Goal: Answer question/provide support

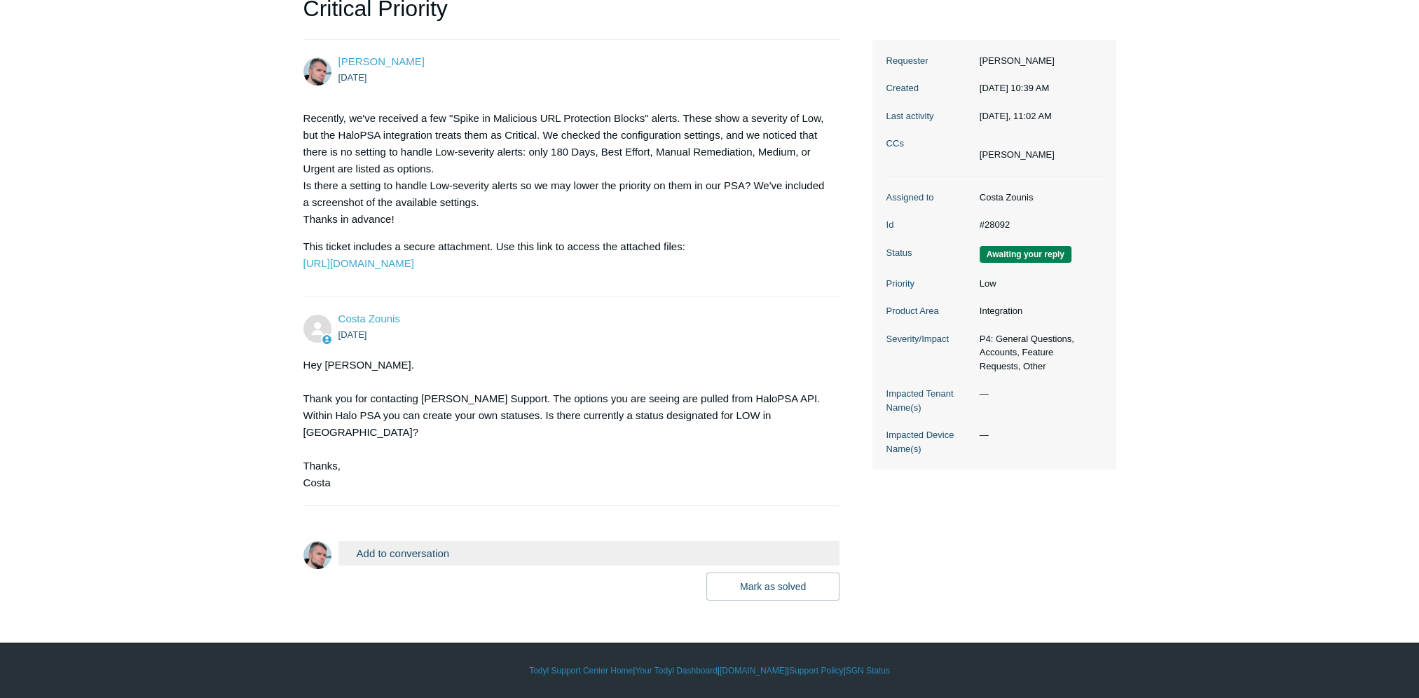
scroll to position [212, 0]
click at [414, 263] on link "[URL][DOMAIN_NAME]" at bounding box center [358, 263] width 111 height 12
click at [758, 373] on div "Hey [PERSON_NAME]. Thank you for contacting [PERSON_NAME] Support. The options …" at bounding box center [564, 424] width 523 height 135
click at [404, 553] on button "Add to conversation" at bounding box center [589, 553] width 502 height 25
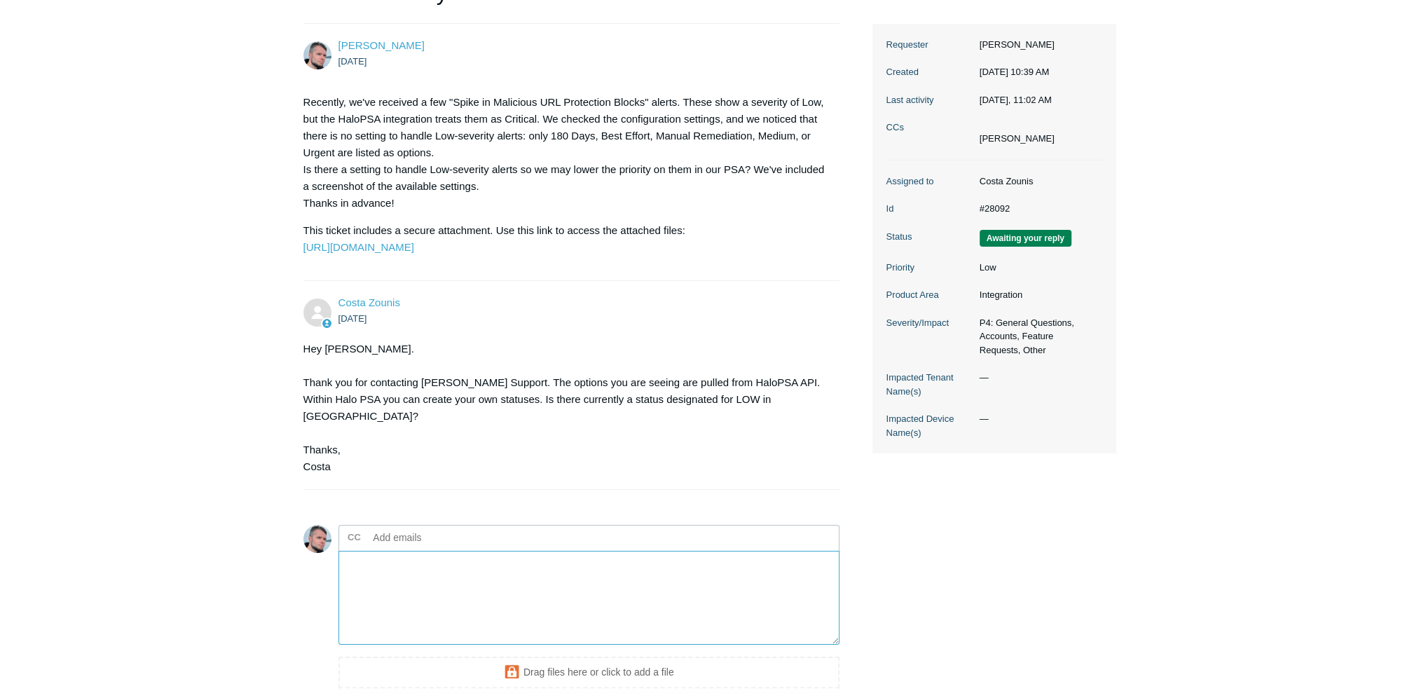
click at [376, 580] on textarea "Add your reply" at bounding box center [589, 598] width 502 height 95
click at [423, 605] on textarea "Add your reply" at bounding box center [589, 598] width 502 height 95
type textarea "w"
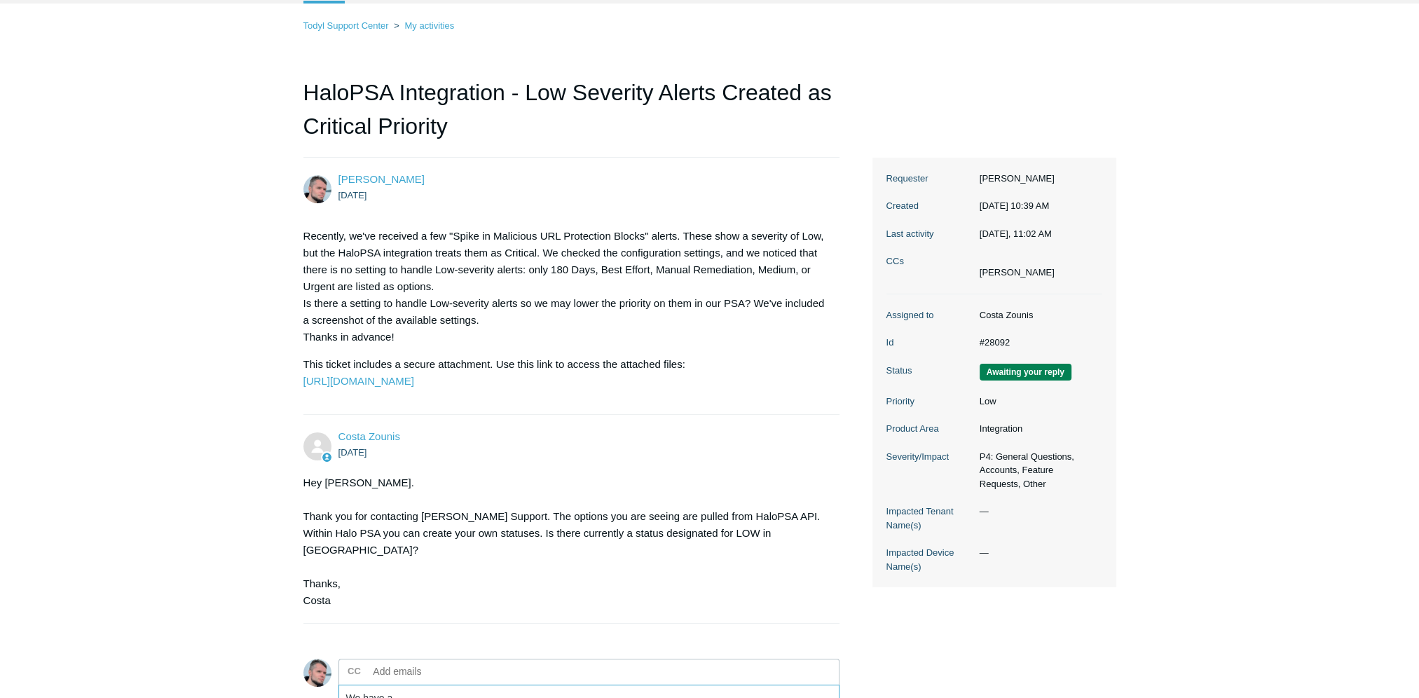
scroll to position [0, 0]
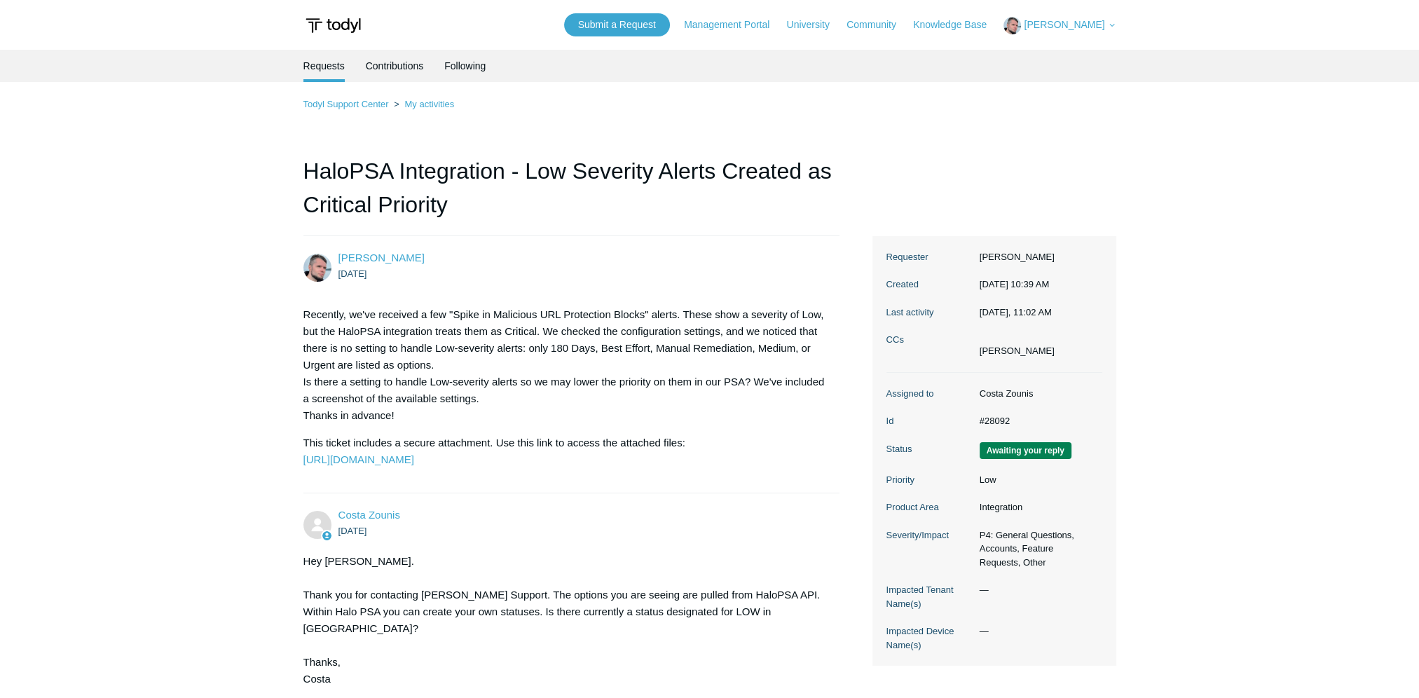
click at [1090, 31] on button "[PERSON_NAME]" at bounding box center [1059, 26] width 112 height 18
click at [1090, 29] on span "[PERSON_NAME]" at bounding box center [1064, 24] width 81 height 11
drag, startPoint x: 469, startPoint y: 0, endPoint x: 580, endPoint y: 286, distance: 306.6
click at [580, 286] on div "[PERSON_NAME] [DATE] Recently, we've received a few "Spike in Malicious URL Pro…" at bounding box center [571, 364] width 537 height 228
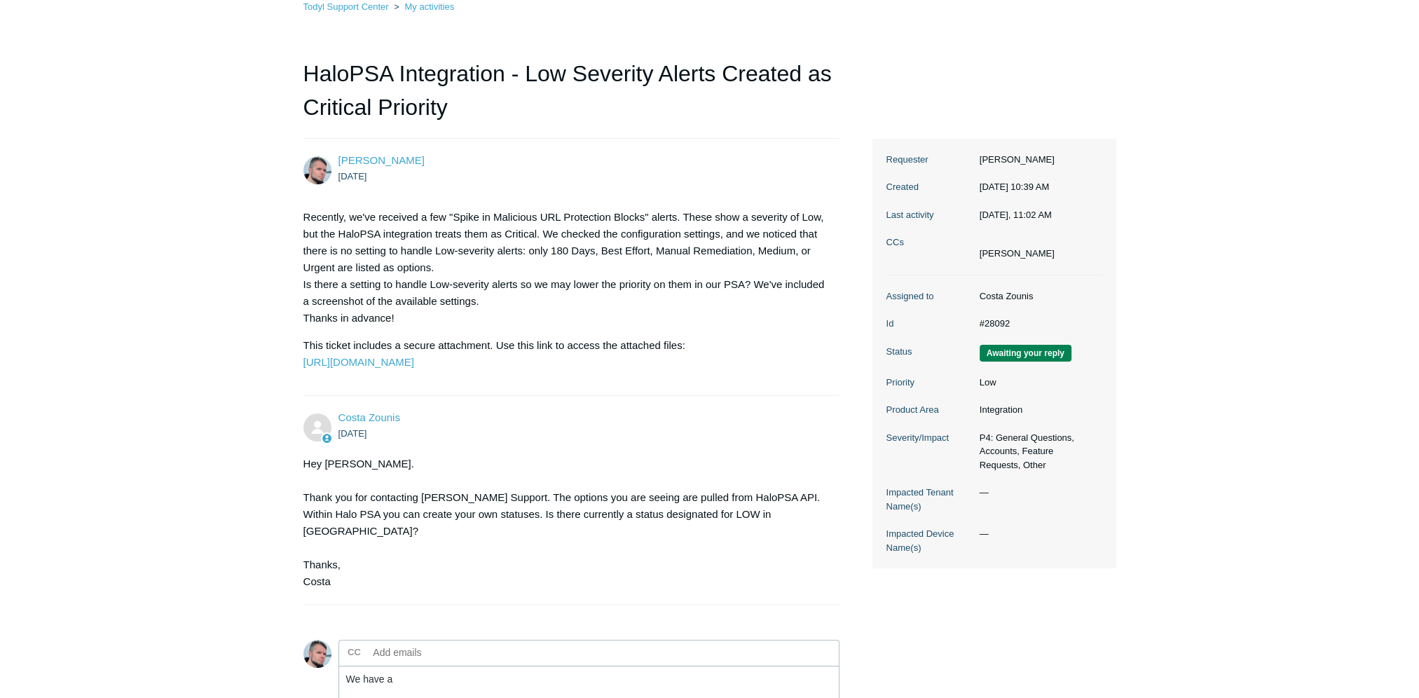
scroll to position [350, 0]
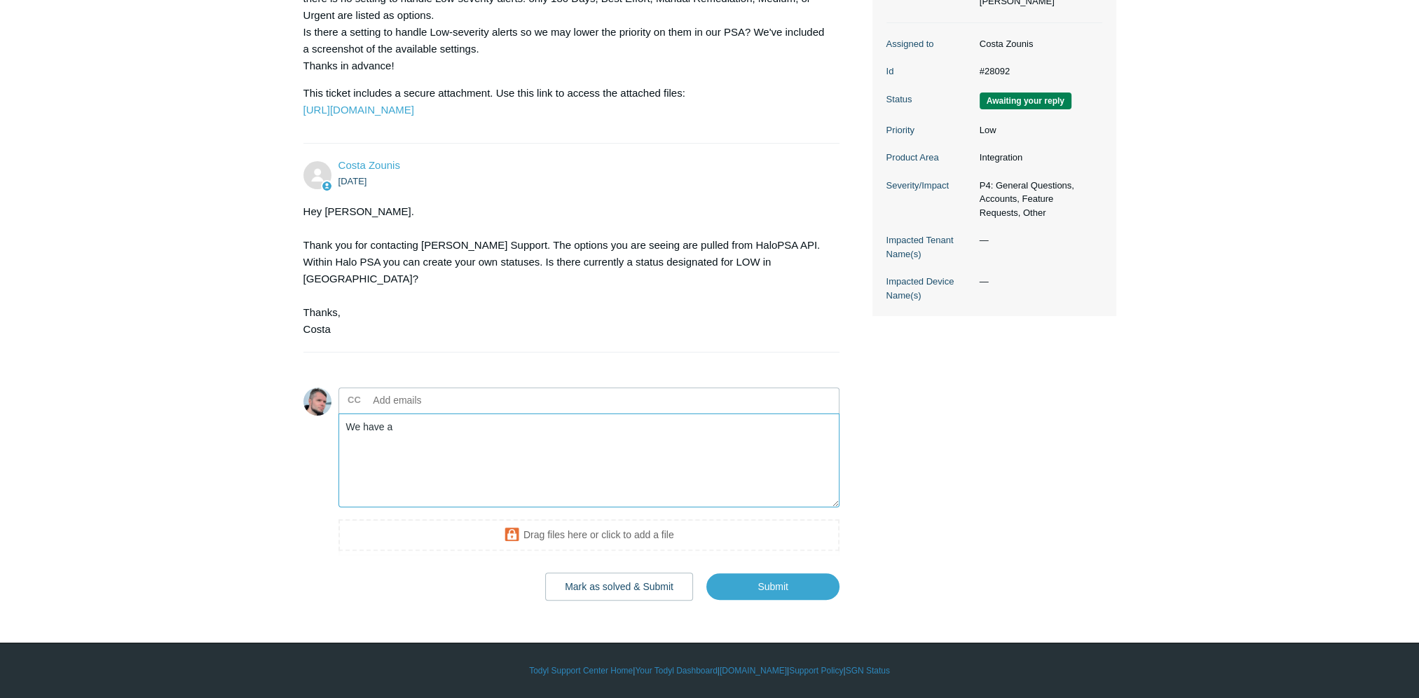
click at [442, 462] on textarea "We have a" at bounding box center [589, 460] width 502 height 95
click at [803, 451] on textarea "Yes - Our statuses are the ones listed on the left in the screenshot: Critical,…" at bounding box center [589, 460] width 502 height 95
click at [802, 458] on textarea "Yes - Our statuses are the ones listed on the left in the screenshot: Critical,…" at bounding box center [589, 460] width 502 height 95
click at [627, 453] on textarea "Yes - Our priority values are the ones listed on the left in the screenshot: Cr…" at bounding box center [589, 460] width 502 height 95
drag, startPoint x: 611, startPoint y: 451, endPoint x: 370, endPoint y: 434, distance: 241.6
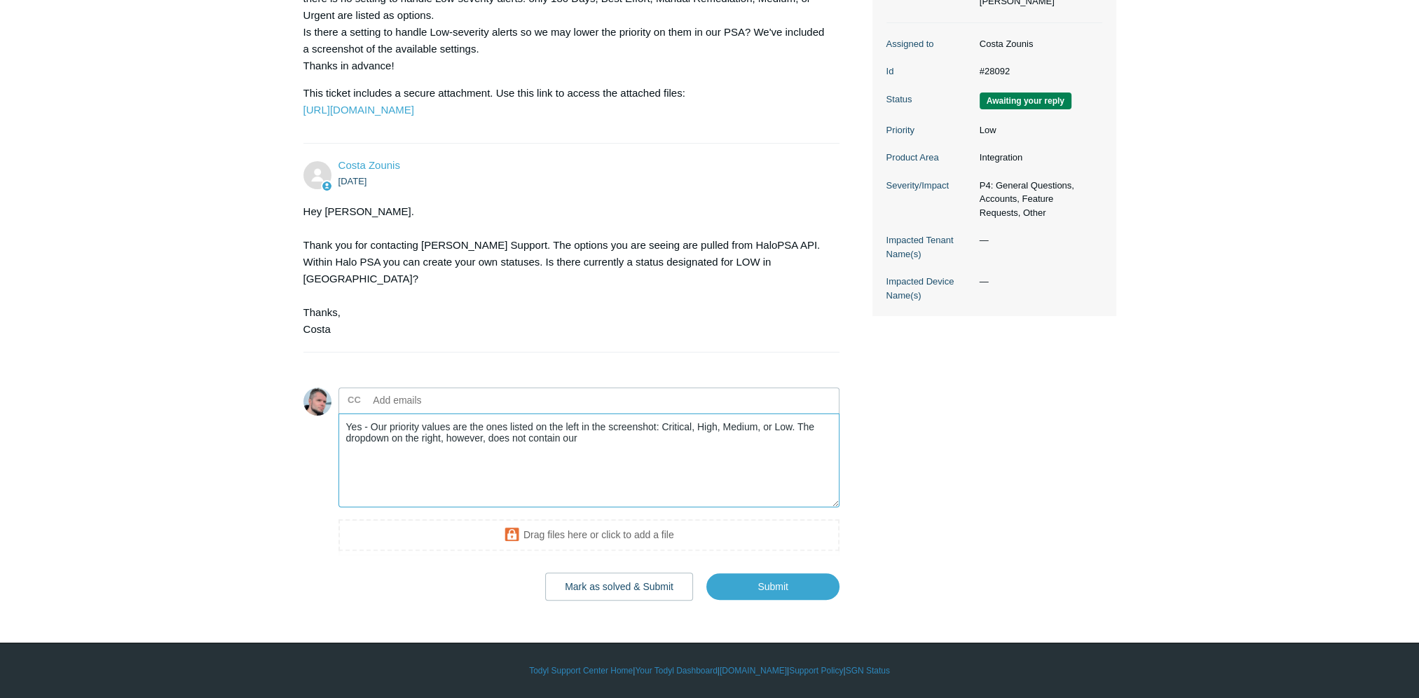
click at [370, 434] on textarea "Yes - Our priority values are the ones listed on the left in the screenshot: Cr…" at bounding box center [589, 460] width 502 height 95
click at [706, 467] on textarea "Yes - the priorities we use for our SLA are Critical, High, Medium, and Low. Th…" at bounding box center [589, 460] width 502 height 95
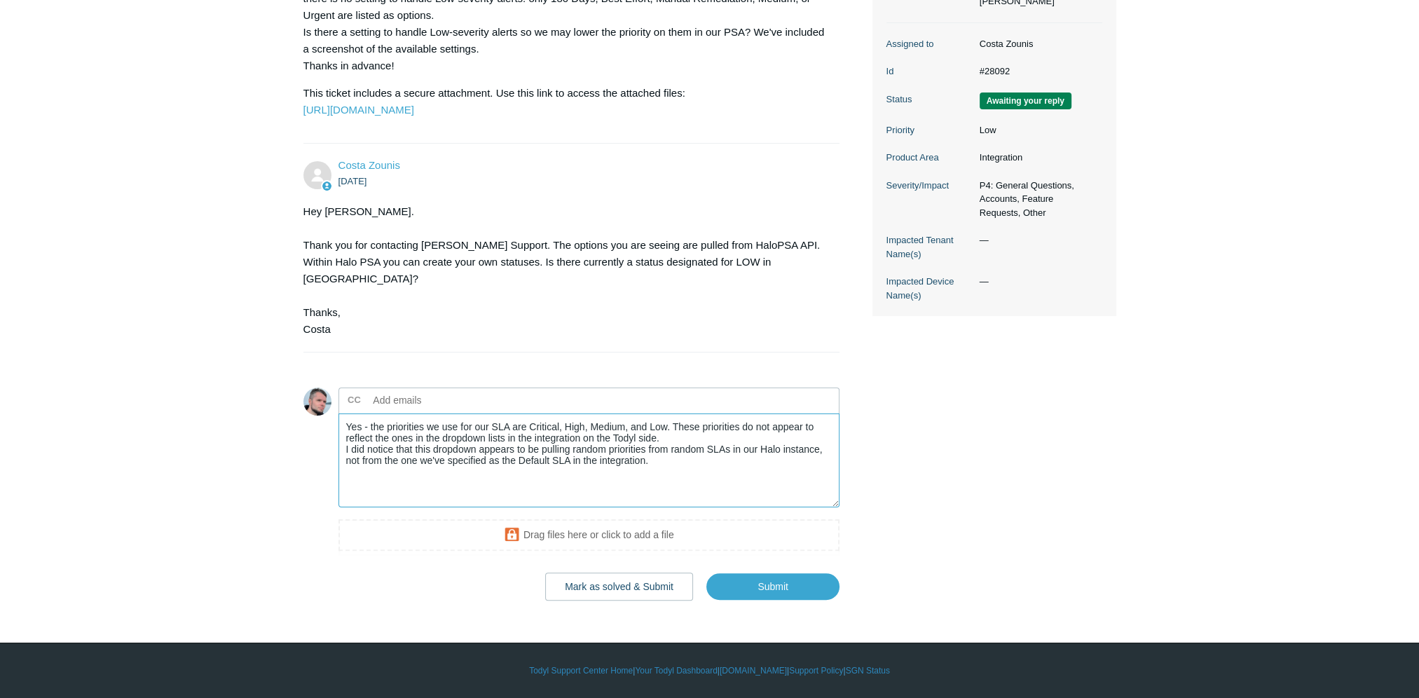
click at [681, 493] on textarea "Yes - the priorities we use for our SLA are Critical, High, Medium, and Low. Th…" at bounding box center [589, 460] width 502 height 95
click at [671, 486] on textarea "Yes - the priorities we use for our SLA are Critical, High, Medium, and Low. Th…" at bounding box center [589, 460] width 502 height 95
click at [673, 496] on textarea "Yes - the priorities we use for our SLA are Critical, High, Medium, and Low. Th…" at bounding box center [589, 460] width 502 height 95
click at [671, 493] on textarea "Yes - the priorities we use for our SLA are Critical, High, Medium, and Low. Th…" at bounding box center [589, 460] width 502 height 95
click at [368, 464] on textarea "Yes - the priorities we use for our SLA are Critical, High, Medium, and Low. Th…" at bounding box center [589, 460] width 502 height 95
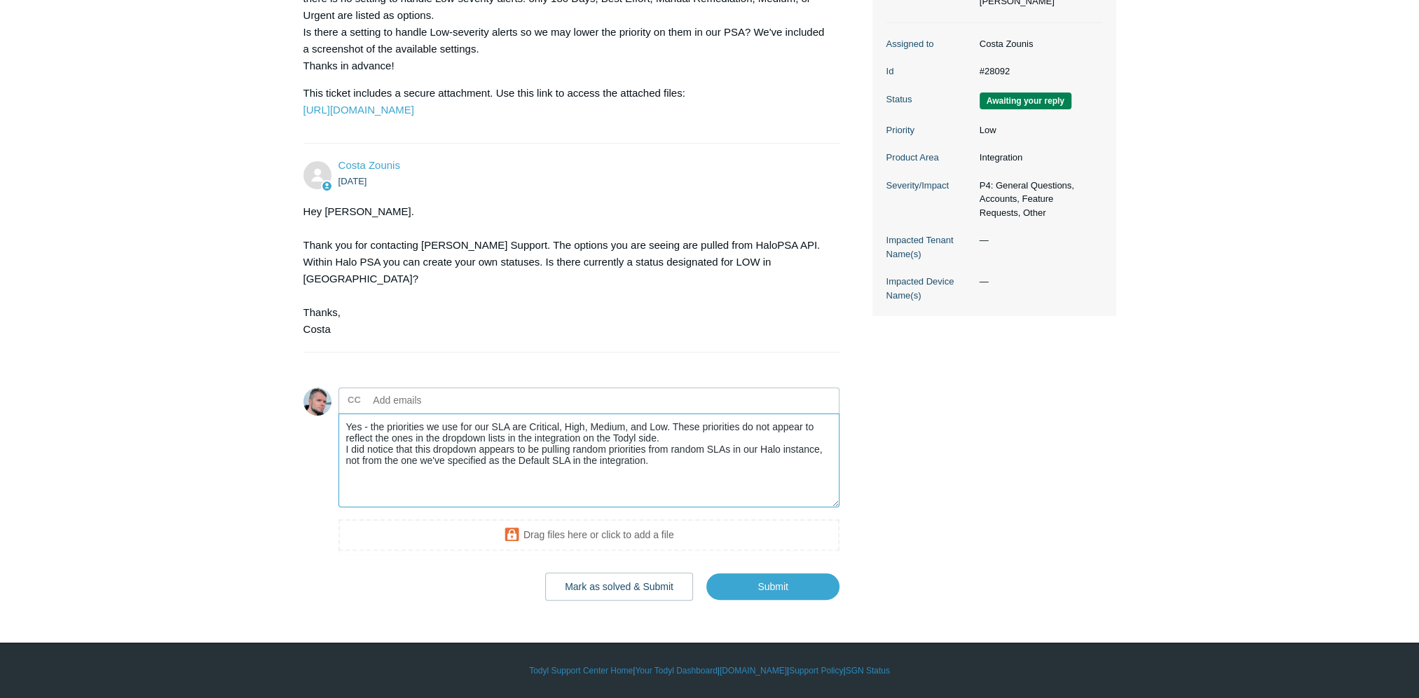
click at [692, 489] on textarea "Yes - the priorities we use for our SLA are Critical, High, Medium, and Low. Th…" at bounding box center [589, 460] width 502 height 95
click at [706, 481] on textarea "Yes - the priorities we use for our SLA are Critical, High, Medium, and Low. Th…" at bounding box center [589, 460] width 502 height 95
click at [735, 493] on textarea "Yes - the priorities we use for our SLA are Critical, High, Medium, and Low. Th…" at bounding box center [589, 460] width 502 height 95
drag, startPoint x: 518, startPoint y: 499, endPoint x: 510, endPoint y: 496, distance: 8.9
click at [517, 499] on textarea "Yes - the priorities we use for our SLA are Critical, High, Medium, and Low. Th…" at bounding box center [589, 460] width 502 height 95
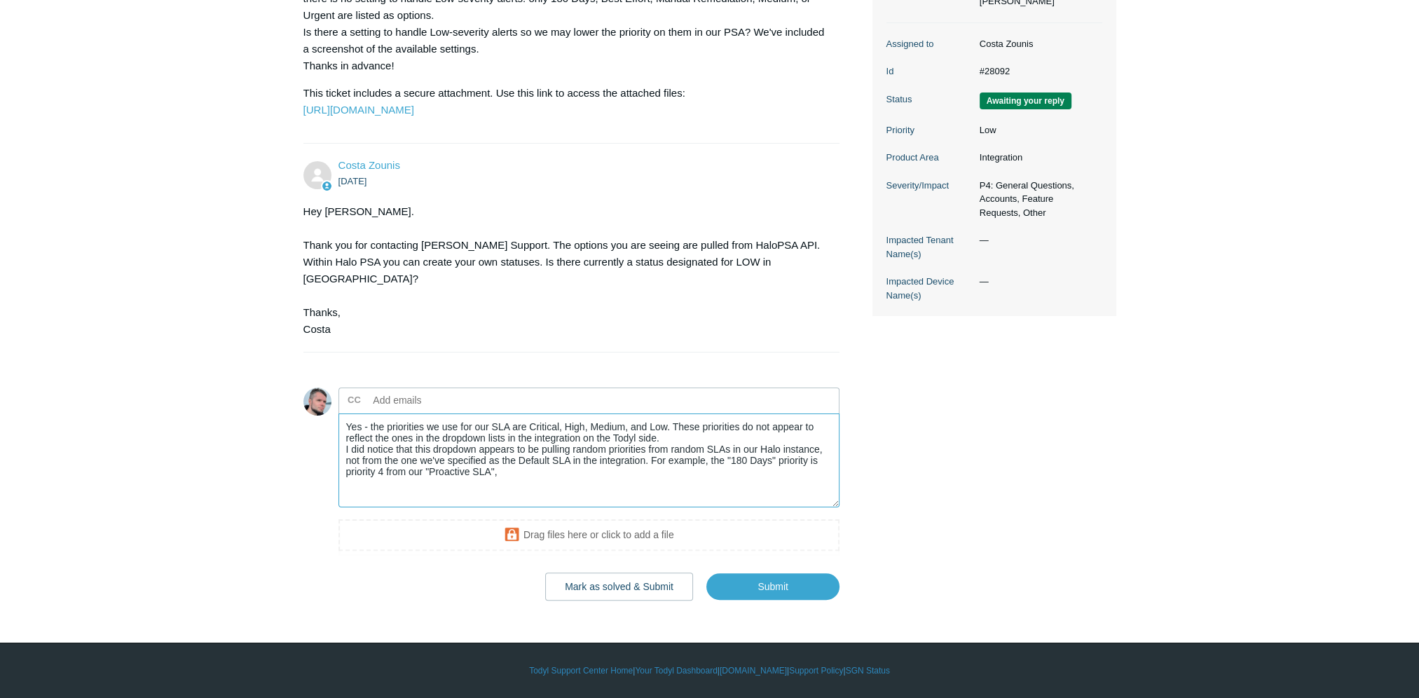
click at [375, 488] on textarea "Yes - the priorities we use for our SLA are Critical, High, Medium, and Low. Th…" at bounding box center [589, 460] width 502 height 95
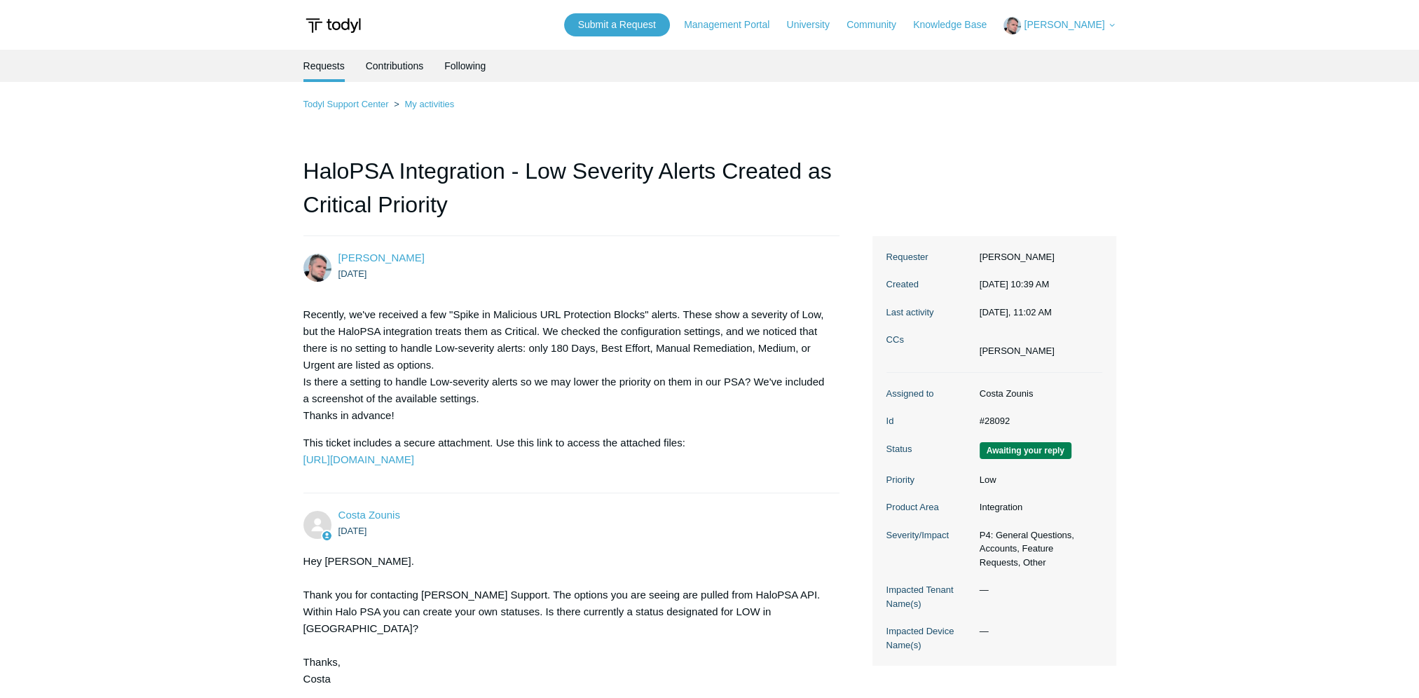
scroll to position [280, 0]
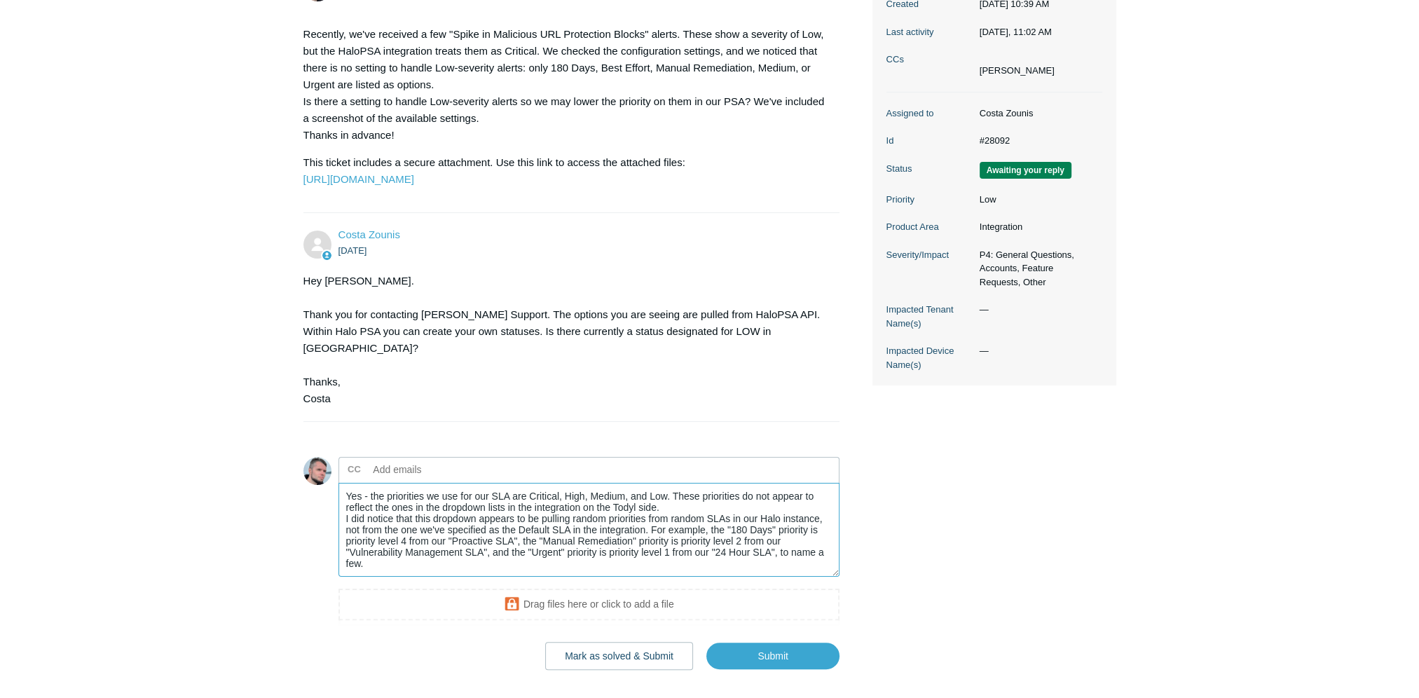
click at [466, 577] on textarea "Yes - the priorities we use for our SLA are Critical, High, Medium, and Low. Th…" at bounding box center [589, 530] width 502 height 95
click at [521, 546] on textarea "Yes - the priorities we use for our SLA are Critical, High, Medium, and Low. Th…" at bounding box center [589, 530] width 502 height 95
click at [584, 547] on textarea "Yes - the priorities we use for our SLA are Critical, High, Medium, and Low. Th…" at bounding box center [589, 530] width 502 height 95
click at [643, 549] on textarea "Yes - the priorities we use for our SLA are Critical, High, Medium, and Low. Th…" at bounding box center [589, 530] width 502 height 95
click at [674, 545] on textarea "Yes - the priorities we use for our SLA are Critical, High, Medium, and Low. Th…" at bounding box center [589, 530] width 502 height 95
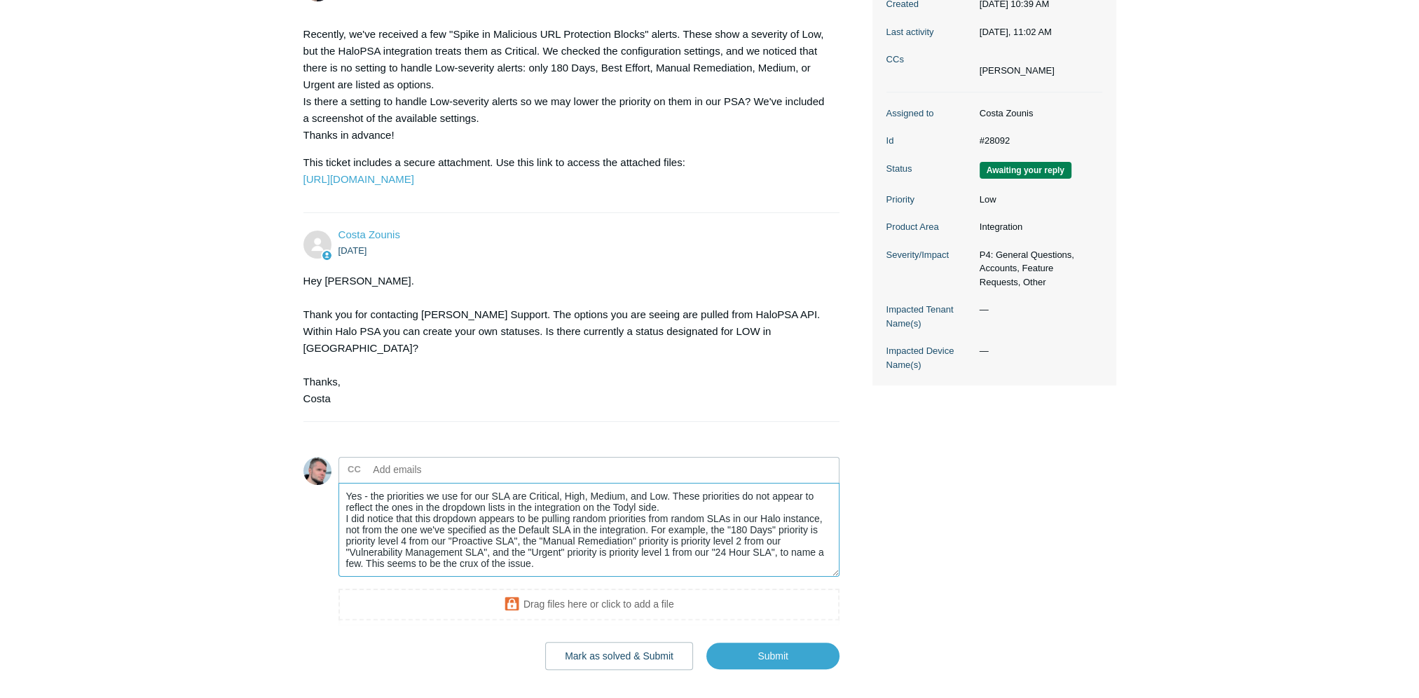
click at [556, 556] on textarea "Yes - the priorities we use for our SLA are Critical, High, Medium, and Low. Th…" at bounding box center [589, 530] width 502 height 95
click at [597, 577] on textarea "Yes - the priorities we use for our SLA are Critical, High, Medium, and Low. Th…" at bounding box center [589, 530] width 502 height 95
click at [631, 577] on textarea "Yes - the priorities we use for our SLA are Critical, High, Medium, and Low. Th…" at bounding box center [589, 530] width 502 height 95
click at [492, 507] on textarea "Yes - the priorities we use for our SLA are Critical, High, Medium, and Low. Th…" at bounding box center [589, 530] width 502 height 95
type textarea "Yes - the priorities we use for our "Default SLA" are Critical, High, Medium, a…"
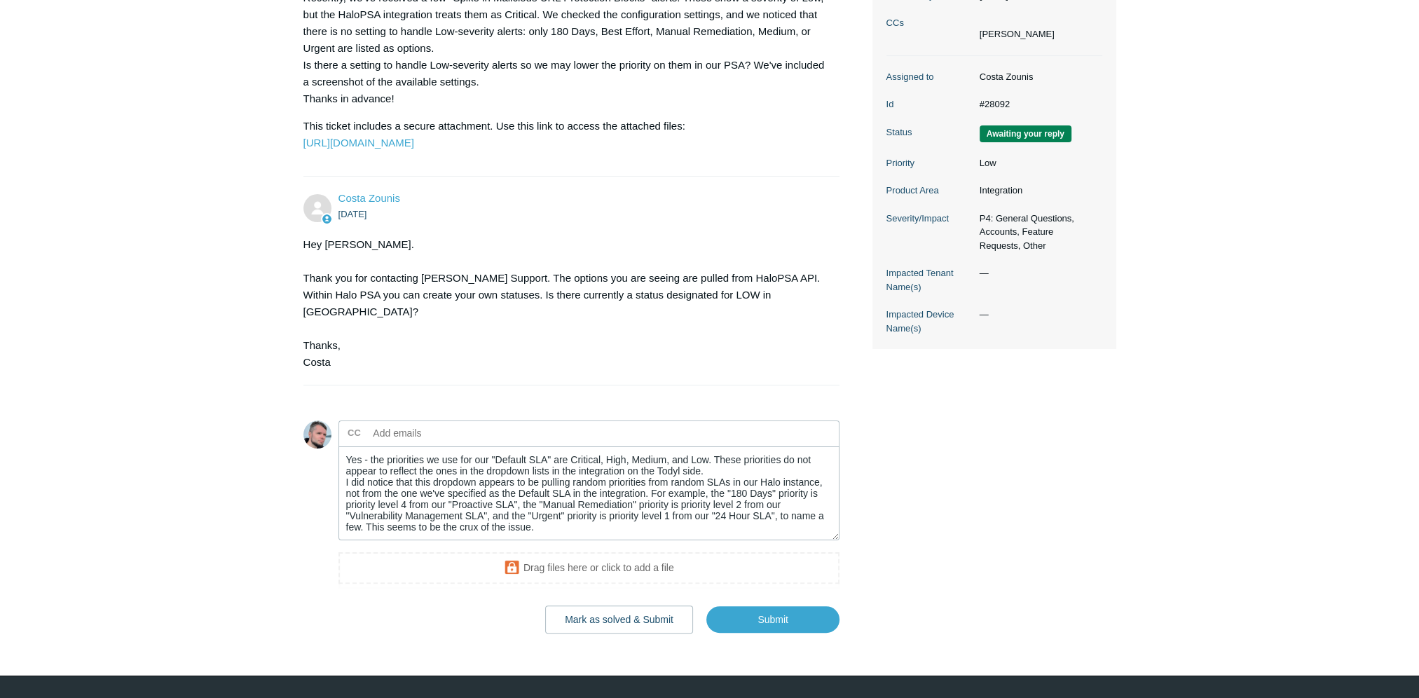
scroll to position [366, 0]
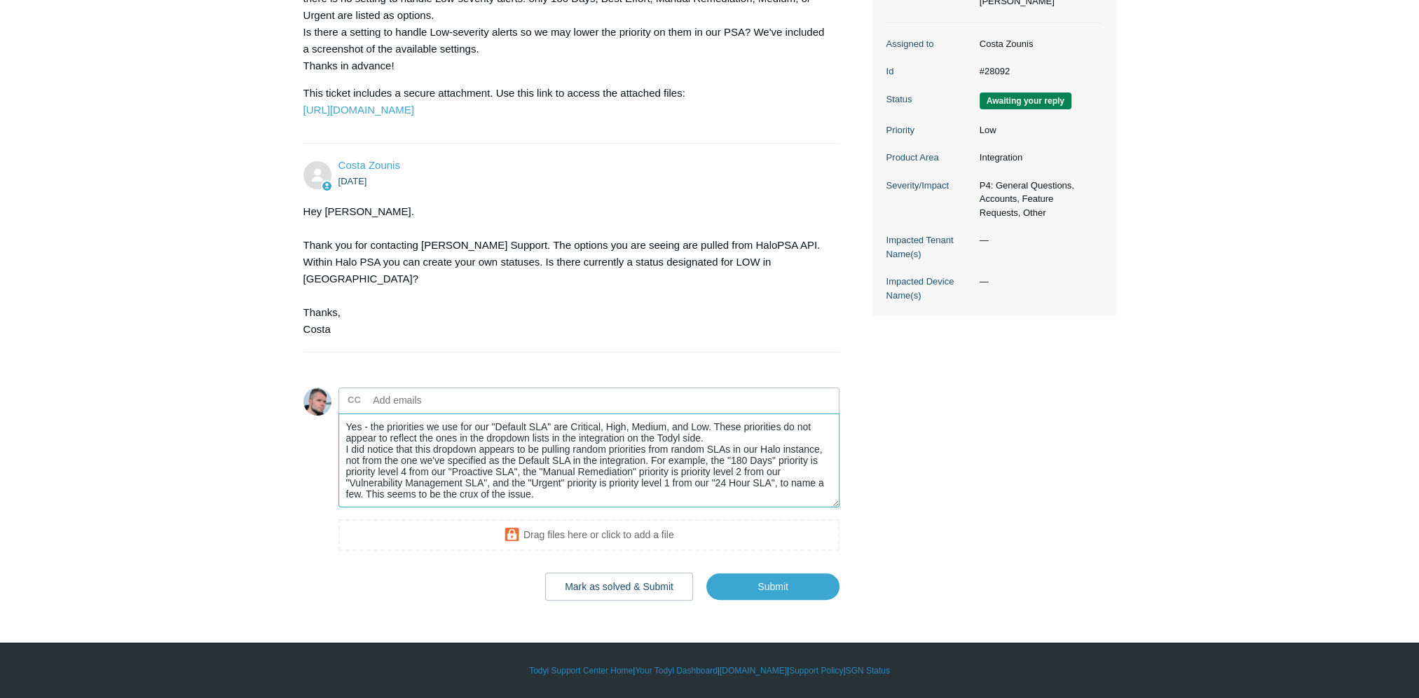
click at [574, 428] on textarea "Yes - the priorities we use for our "Default SLA" are Critical, High, Medium, a…" at bounding box center [589, 460] width 502 height 95
click at [751, 436] on textarea "Yes - the priorities we use for our "Default SLA" are Critical, High, Medium, a…" at bounding box center [589, 460] width 502 height 95
click at [483, 450] on textarea "Yes - the priorities we use for our "Default SLA" are Critical, High, Medium, a…" at bounding box center [589, 460] width 502 height 95
click at [681, 448] on textarea "Yes - the priorities we use for our "Default SLA" are Critical, High, Medium, a…" at bounding box center [589, 460] width 502 height 95
click at [626, 460] on textarea "Yes - the priorities we use for our "Default SLA" are Critical, High, Medium, a…" at bounding box center [589, 460] width 502 height 95
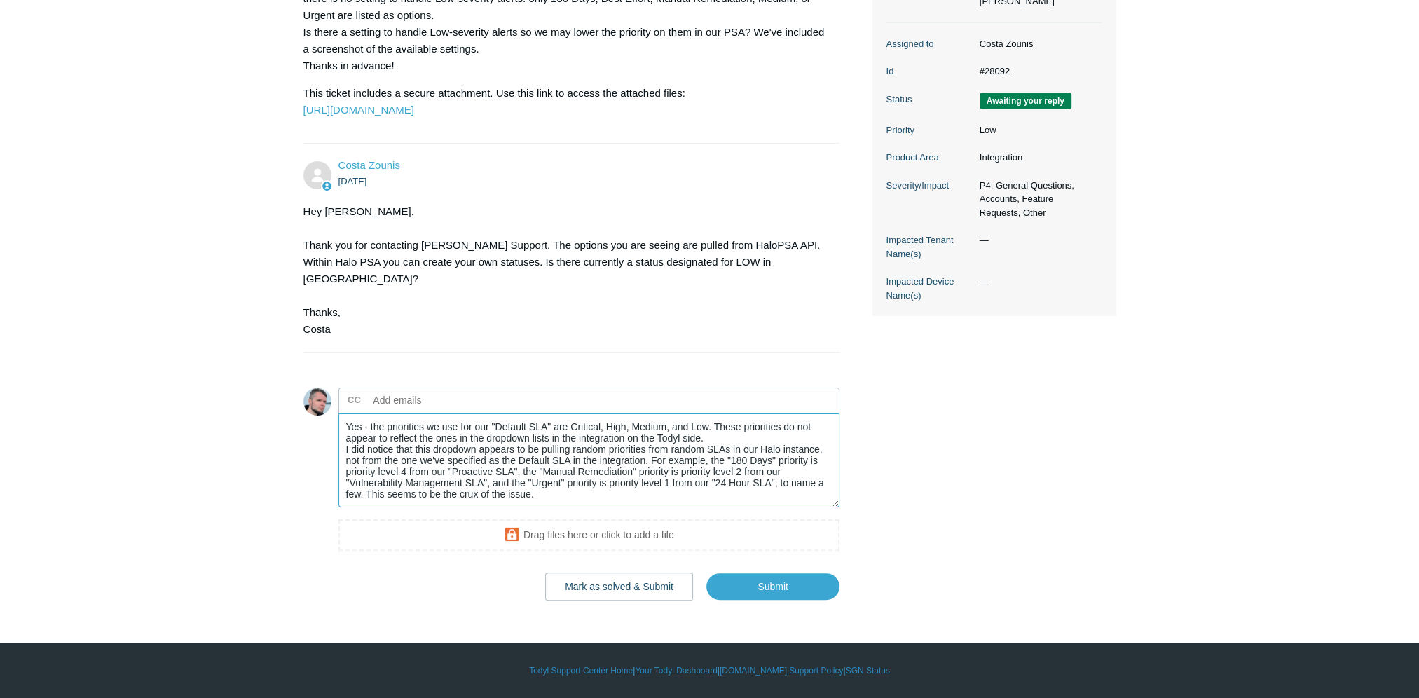
click at [617, 499] on textarea "Yes - the priorities we use for our "Default SLA" are Critical, High, Medium, a…" at bounding box center [589, 460] width 502 height 95
click at [741, 583] on input "Submit" at bounding box center [772, 586] width 133 height 28
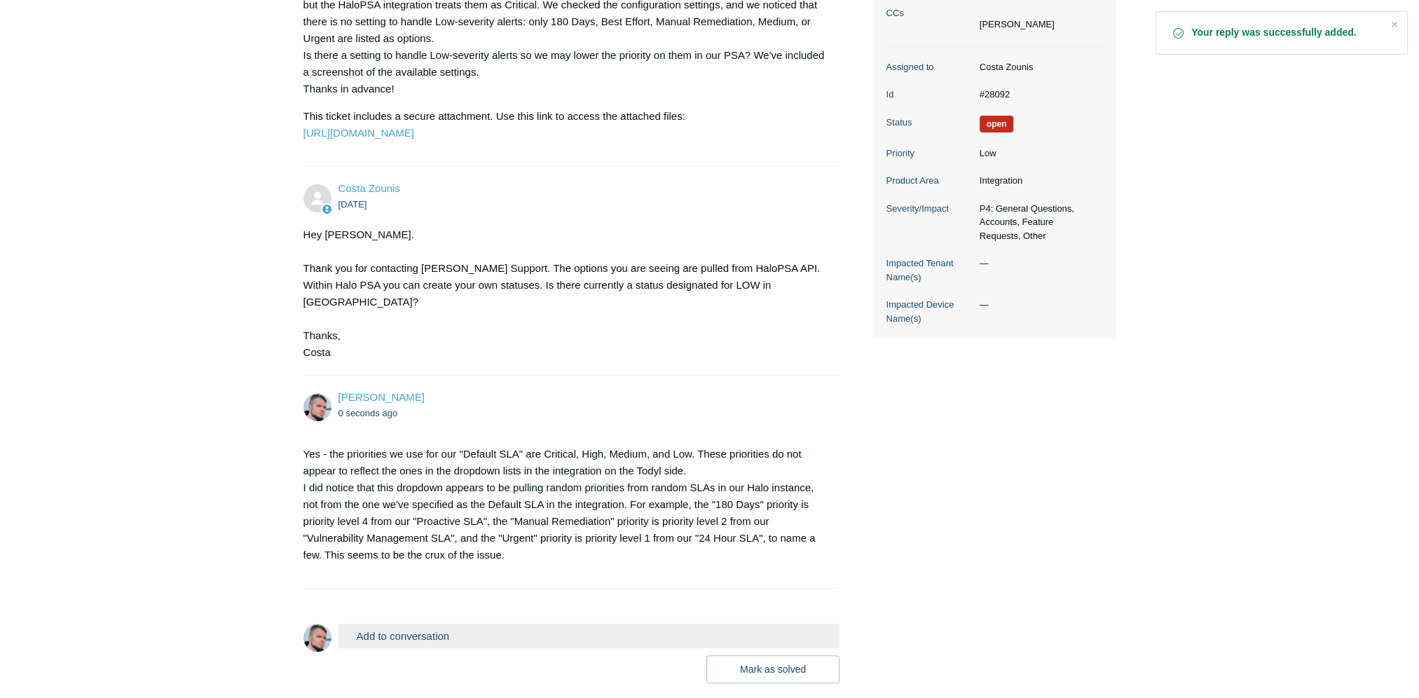
scroll to position [420, 0]
